Goal: Transaction & Acquisition: Purchase product/service

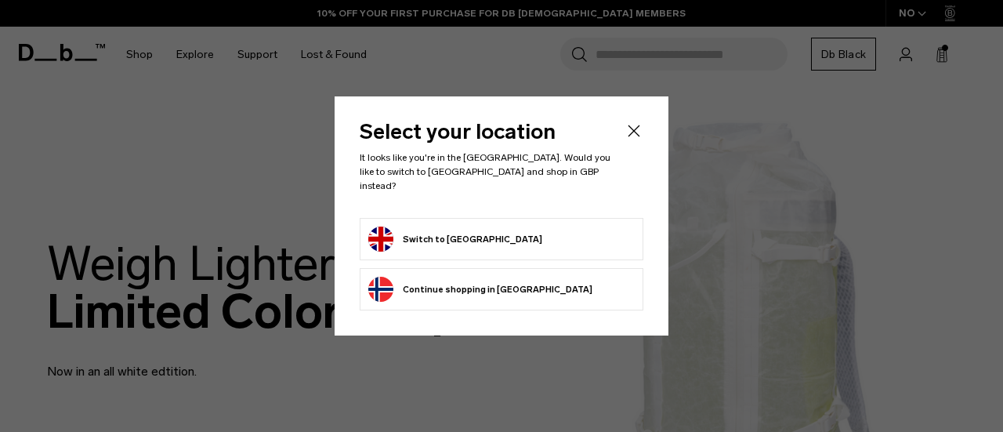
click at [490, 234] on button "Switch to [GEOGRAPHIC_DATA]" at bounding box center [455, 238] width 174 height 25
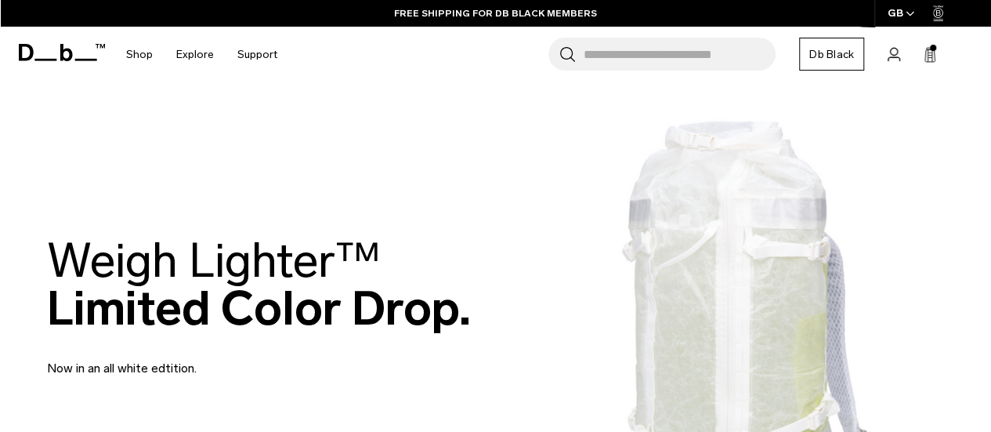
click at [931, 56] on icon at bounding box center [930, 55] width 13 height 16
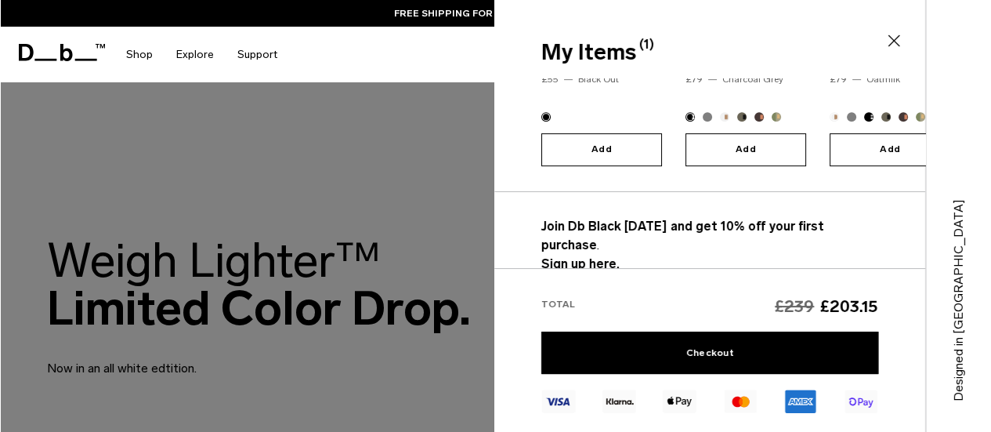
scroll to position [376, 0]
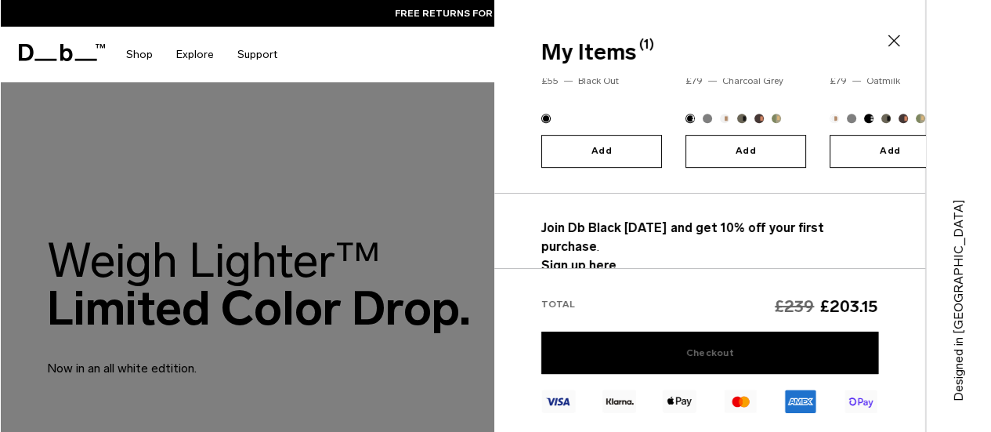
click at [676, 341] on link "Checkout" at bounding box center [709, 352] width 337 height 42
